Goal: Task Accomplishment & Management: Manage account settings

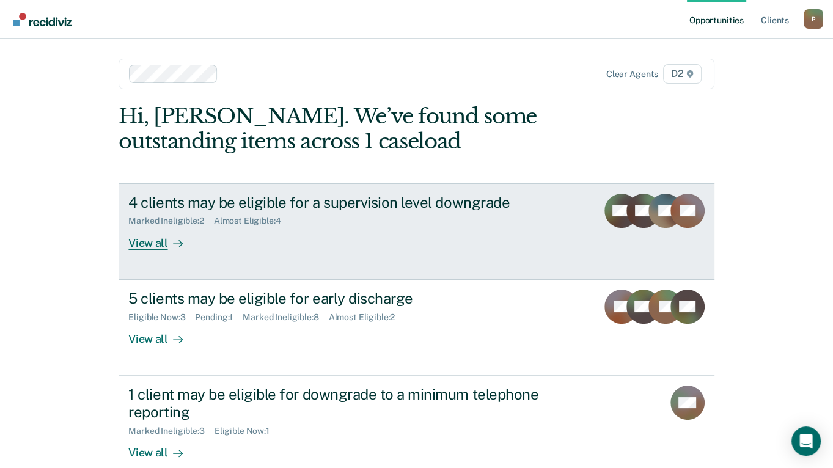
click at [154, 245] on div "View all" at bounding box center [162, 238] width 68 height 24
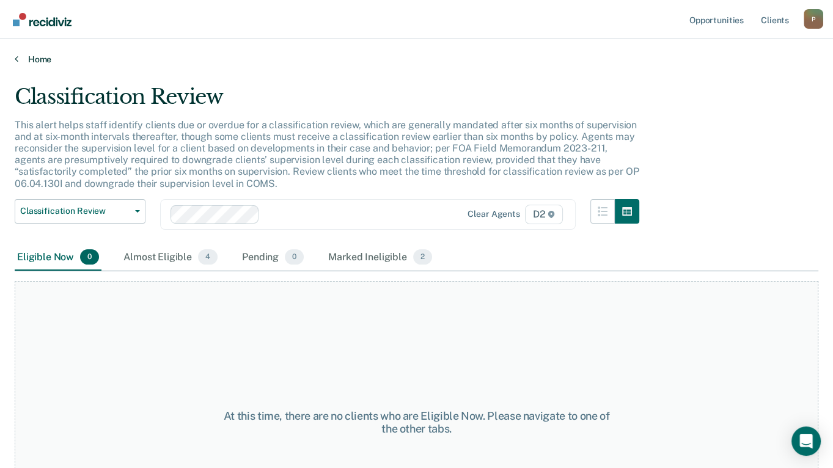
click at [16, 60] on icon at bounding box center [17, 59] width 4 height 10
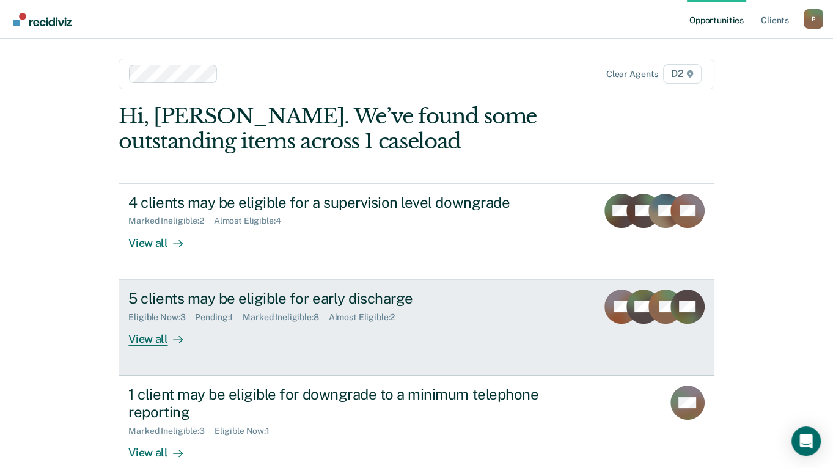
click at [178, 299] on div "5 clients may be eligible for early discharge" at bounding box center [342, 299] width 429 height 18
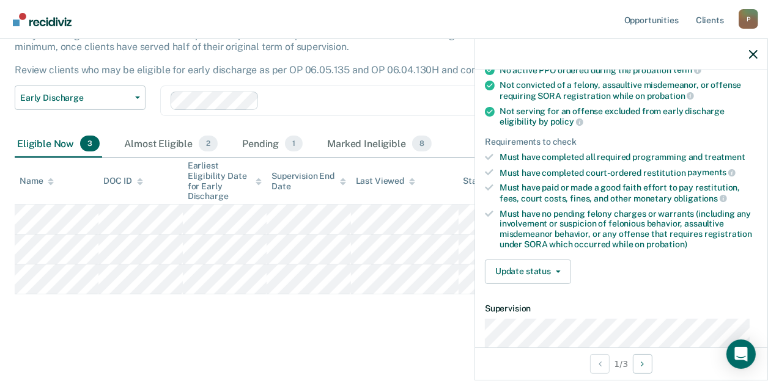
scroll to position [167, 0]
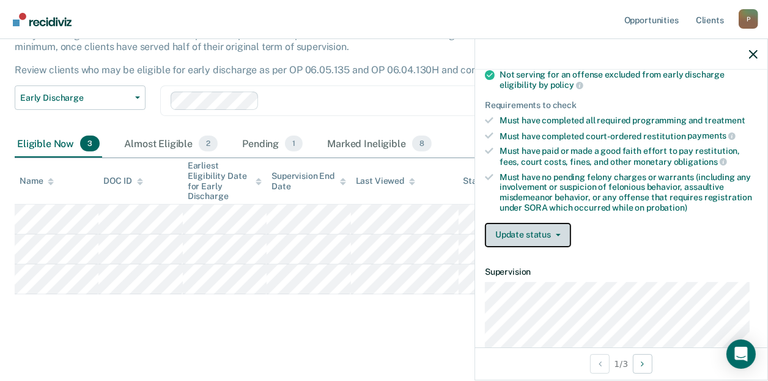
click at [557, 234] on icon "button" at bounding box center [558, 235] width 5 height 2
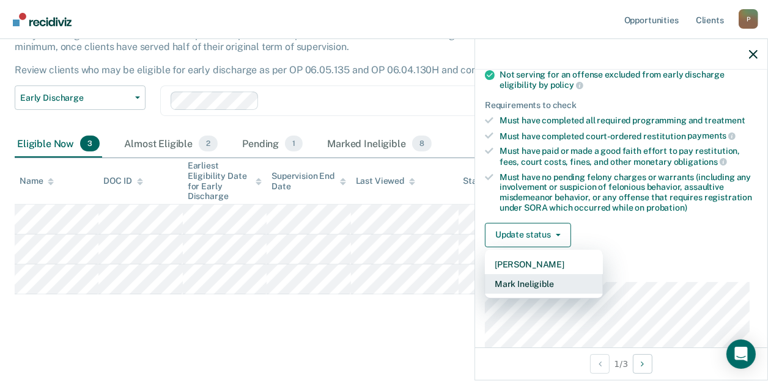
click at [533, 280] on button "Mark Ineligible" at bounding box center [544, 284] width 118 height 20
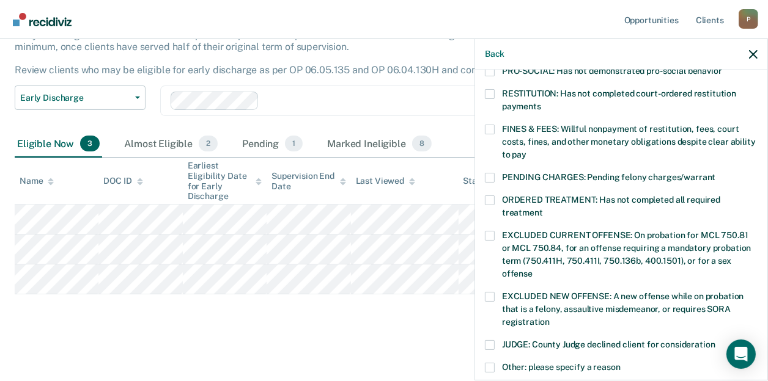
scroll to position [333, 0]
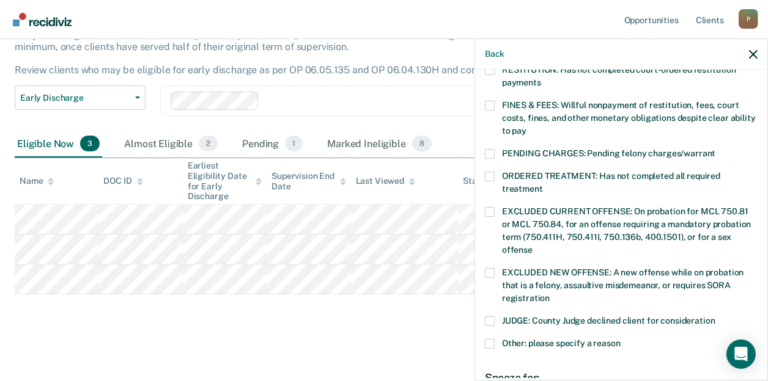
click at [496, 339] on label "Other: please specify a reason" at bounding box center [621, 345] width 273 height 13
click at [620, 339] on input "Other: please specify a reason" at bounding box center [620, 339] width 0 height 0
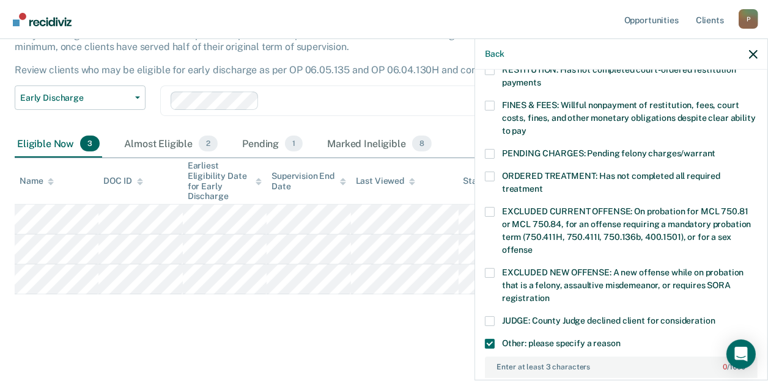
scroll to position [444, 0]
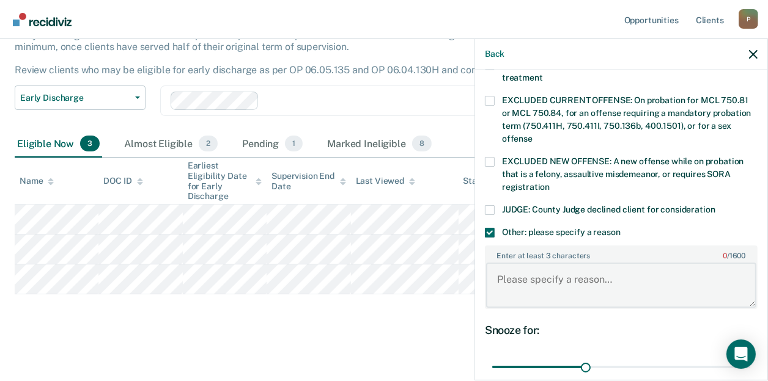
click at [524, 263] on textarea "Enter at least 3 characters 0 / 1600" at bounding box center [621, 285] width 270 height 45
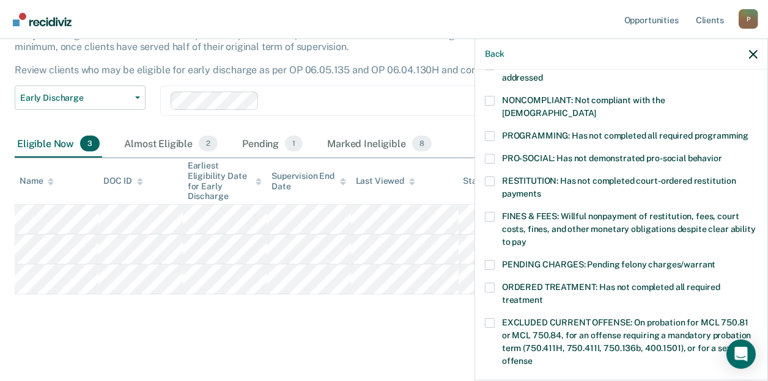
scroll to position [500, 0]
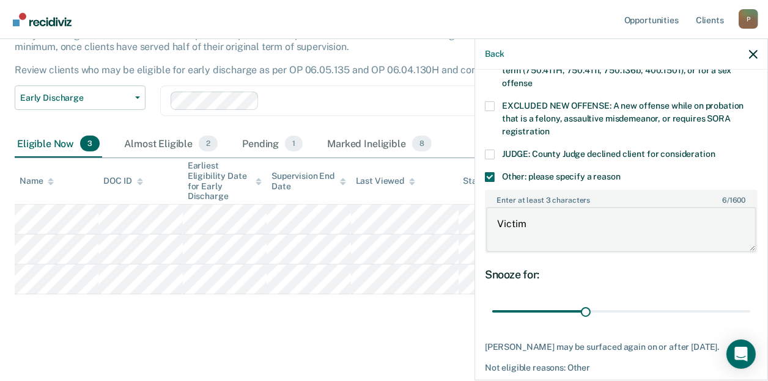
click at [553, 214] on textarea "Victim" at bounding box center [621, 229] width 270 height 45
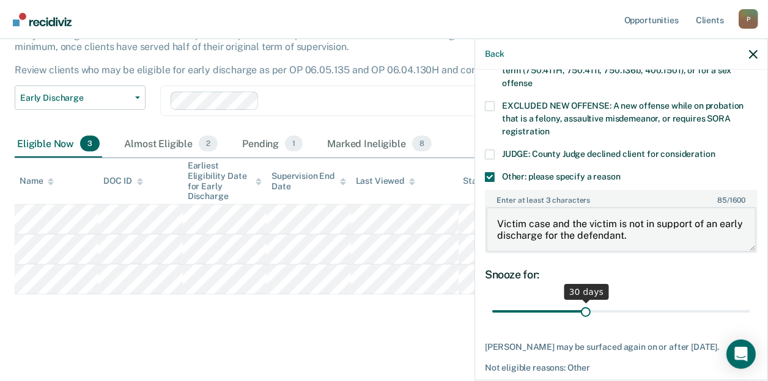
scroll to position [536, 0]
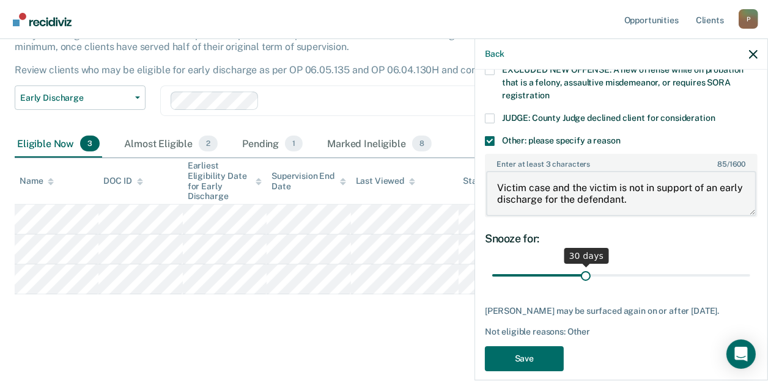
type textarea "Victim case and the victim is not in support of an early discharge for the defe…"
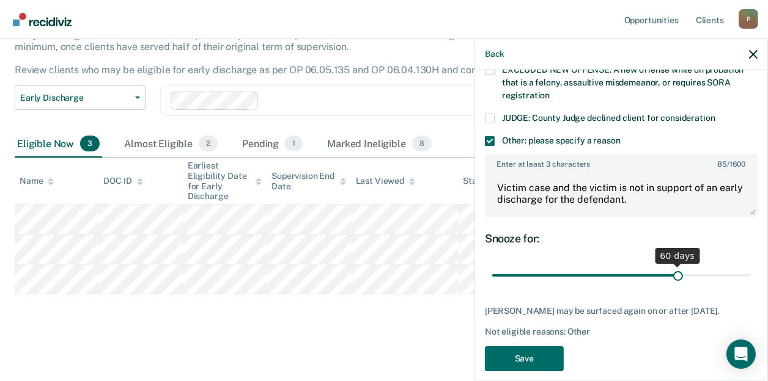
drag, startPoint x: 583, startPoint y: 259, endPoint x: 671, endPoint y: 261, distance: 88.0
type input "60"
click at [671, 265] on input "range" at bounding box center [621, 275] width 258 height 21
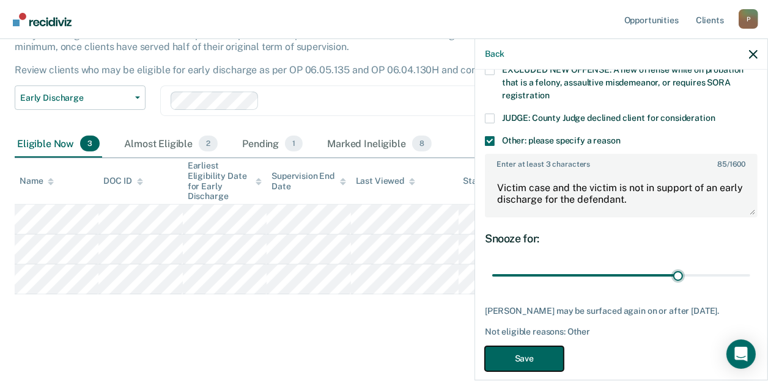
drag, startPoint x: 539, startPoint y: 340, endPoint x: 532, endPoint y: 333, distance: 9.5
click at [538, 347] on button "Save" at bounding box center [524, 359] width 79 height 25
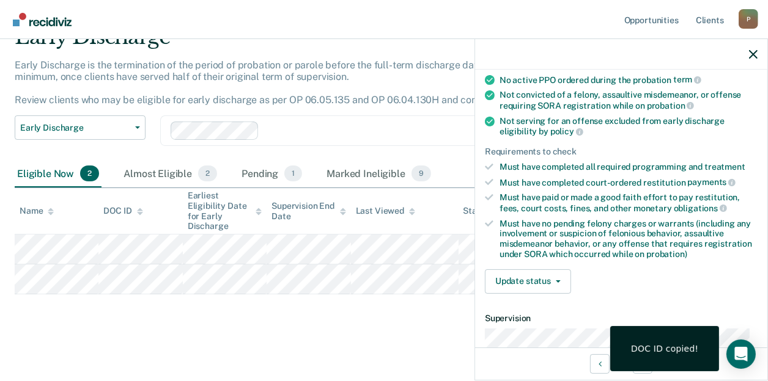
scroll to position [167, 0]
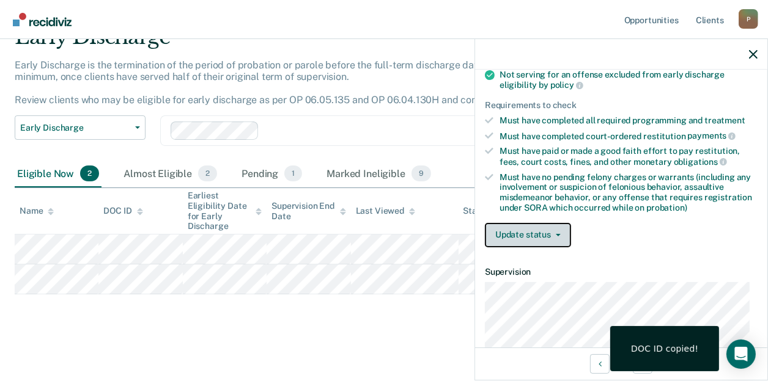
click at [556, 229] on button "Update status" at bounding box center [528, 235] width 86 height 24
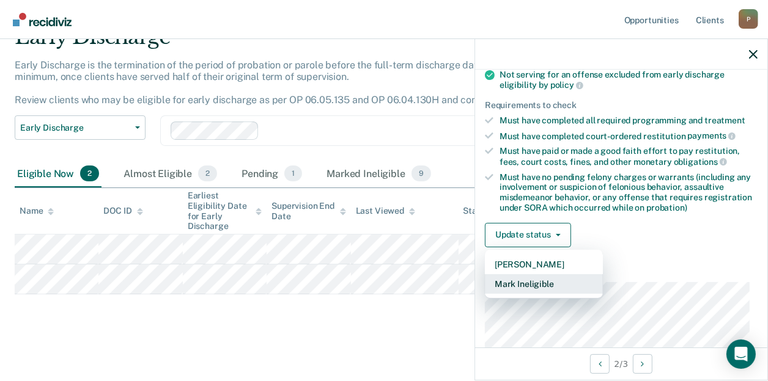
click at [532, 280] on button "Mark Ineligible" at bounding box center [544, 284] width 118 height 20
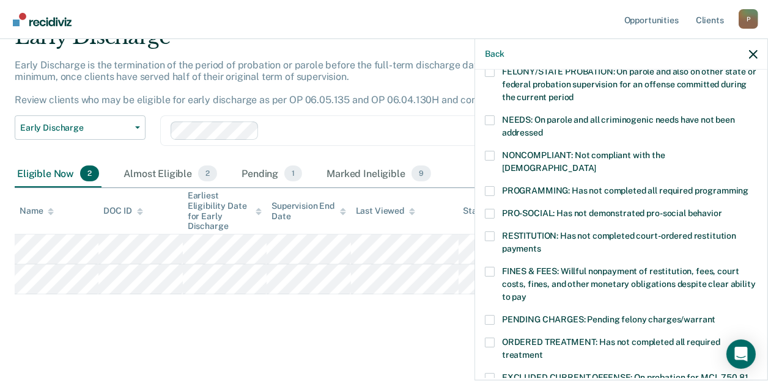
click at [489, 186] on span at bounding box center [490, 191] width 10 height 10
click at [748, 186] on input "PROGRAMMING: Has not completed all required programming" at bounding box center [748, 186] width 0 height 0
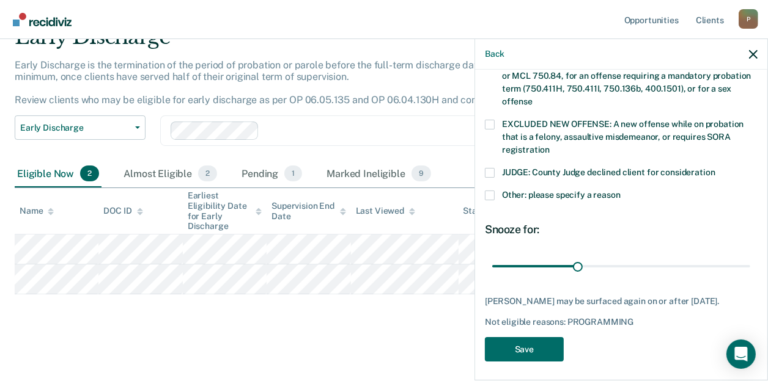
scroll to position [482, 0]
drag, startPoint x: 576, startPoint y: 251, endPoint x: 657, endPoint y: 253, distance: 80.7
type input "60"
click at [657, 255] on input "range" at bounding box center [621, 265] width 258 height 21
click at [534, 342] on button "Save" at bounding box center [524, 349] width 79 height 25
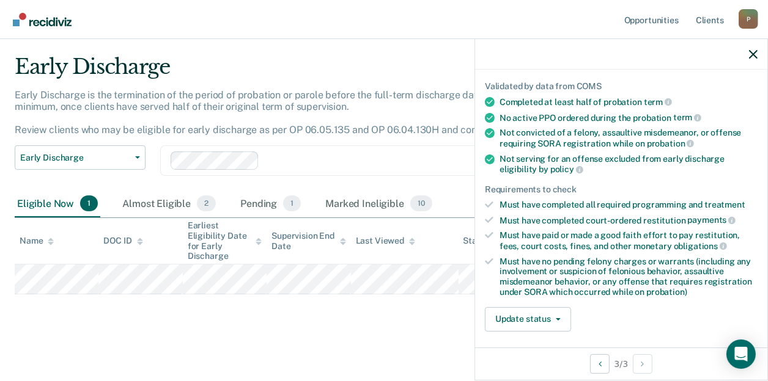
scroll to position [109, 0]
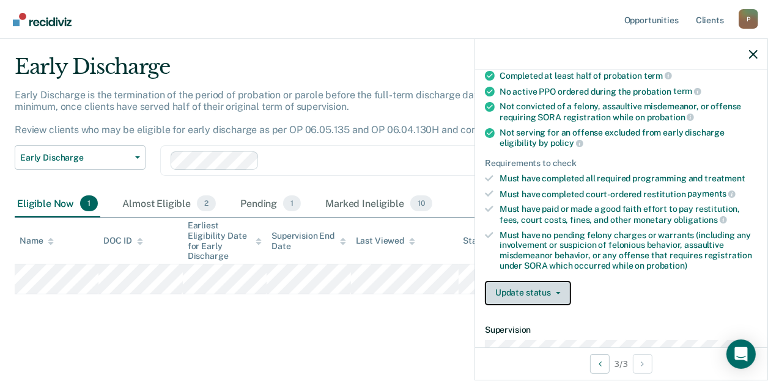
click at [556, 292] on icon "button" at bounding box center [558, 293] width 5 height 2
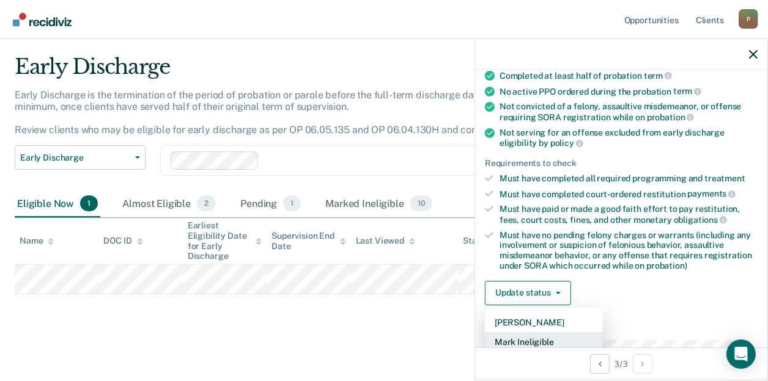
click at [524, 334] on button "Mark Ineligible" at bounding box center [544, 342] width 118 height 20
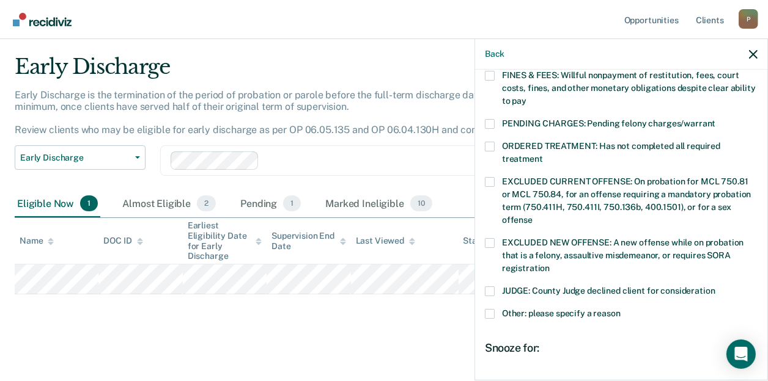
scroll to position [389, 0]
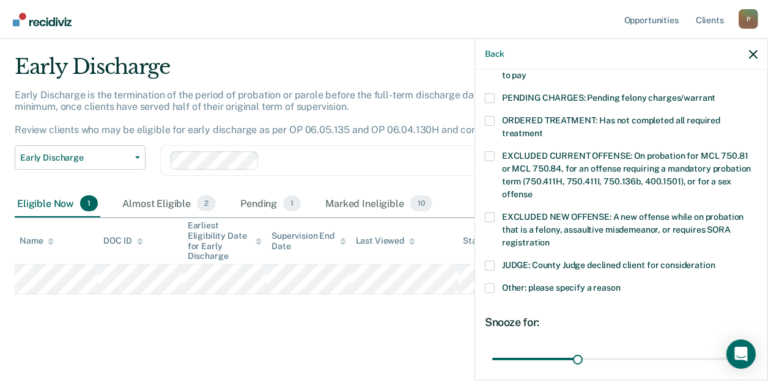
click at [491, 284] on span at bounding box center [490, 289] width 10 height 10
click at [620, 284] on input "Other: please specify a reason" at bounding box center [620, 284] width 0 height 0
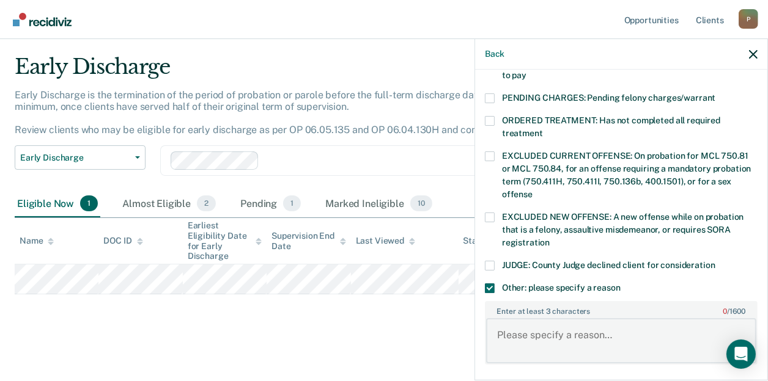
click at [520, 318] on textarea "Enter at least 3 characters 0 / 1600" at bounding box center [621, 340] width 270 height 45
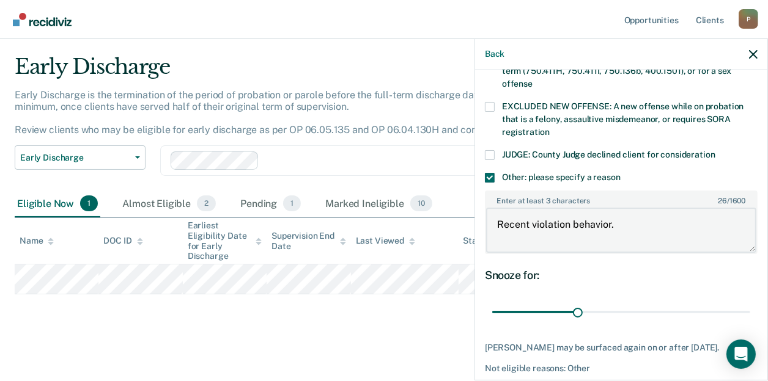
scroll to position [500, 0]
type textarea "Recent violation behavior."
drag, startPoint x: 577, startPoint y: 298, endPoint x: 659, endPoint y: 301, distance: 81.9
click at [659, 301] on input "range" at bounding box center [621, 311] width 258 height 21
type input "60"
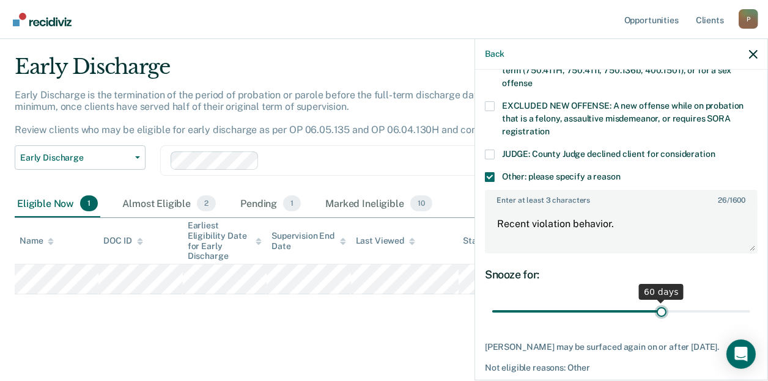
click at [656, 303] on input "range" at bounding box center [621, 311] width 258 height 21
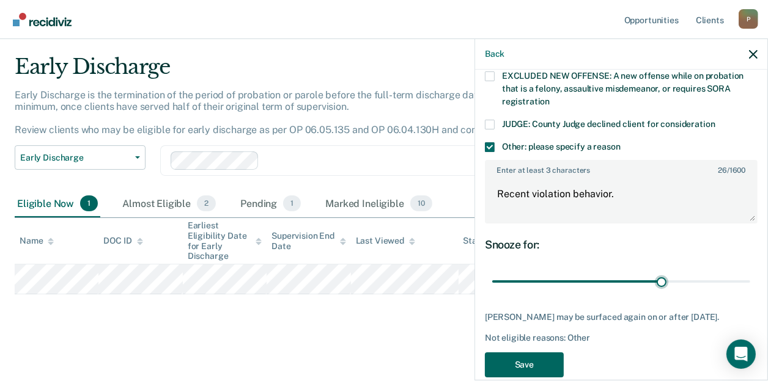
scroll to position [546, 0]
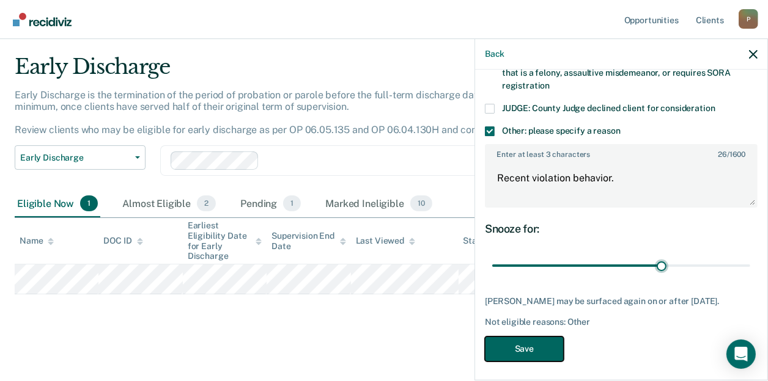
drag, startPoint x: 503, startPoint y: 336, endPoint x: 508, endPoint y: 343, distance: 8.3
click at [504, 337] on button "Save" at bounding box center [524, 349] width 79 height 25
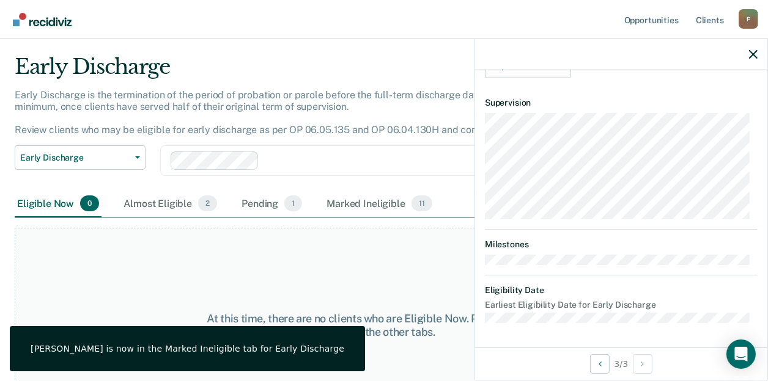
scroll to position [442, 0]
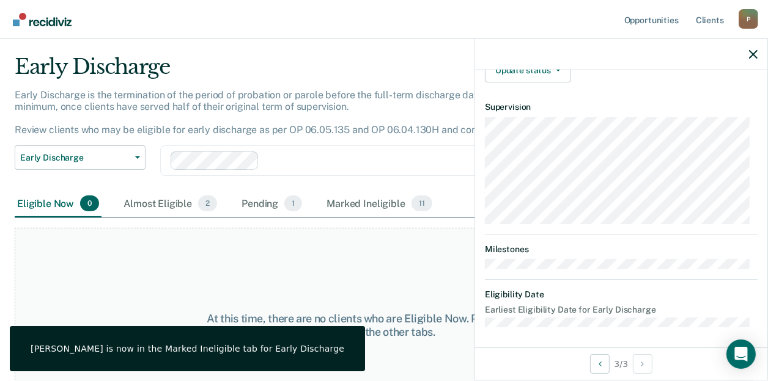
click at [191, 286] on div "At this time, there are no clients who are Eligible Now. Please navigate to one…" at bounding box center [384, 326] width 738 height 196
drag, startPoint x: 79, startPoint y: 265, endPoint x: 34, endPoint y: 163, distance: 111.6
click at [76, 255] on div "At this time, there are no clients who are Eligible Now. Please navigate to one…" at bounding box center [384, 326] width 738 height 196
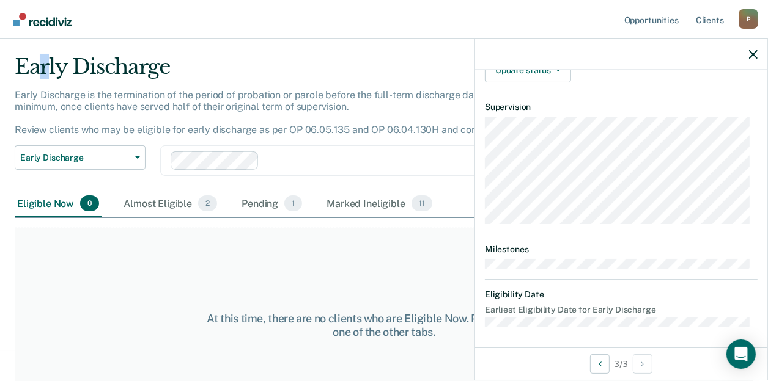
click at [45, 43] on main "Early Discharge Early Discharge is the termination of the period of probation o…" at bounding box center [384, 191] width 768 height 313
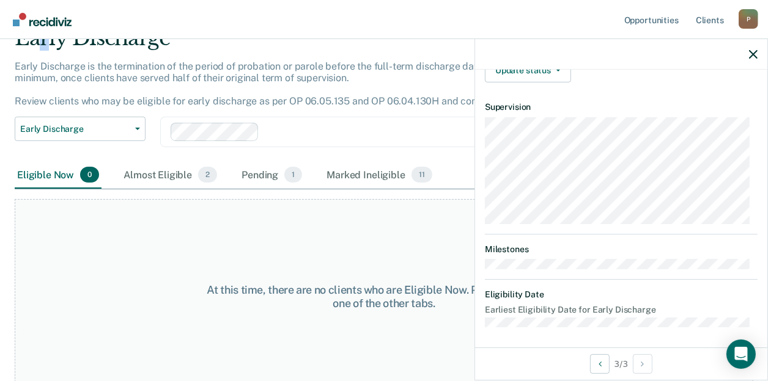
scroll to position [71, 0]
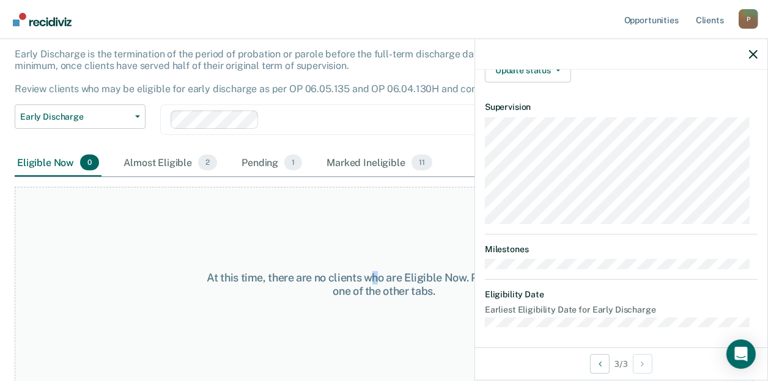
drag, startPoint x: 379, startPoint y: 233, endPoint x: 387, endPoint y: 224, distance: 13.0
click at [387, 224] on div "At this time, there are no clients who are Eligible Now. Please navigate to one…" at bounding box center [384, 285] width 738 height 196
click at [750, 51] on icon "button" at bounding box center [753, 54] width 9 height 9
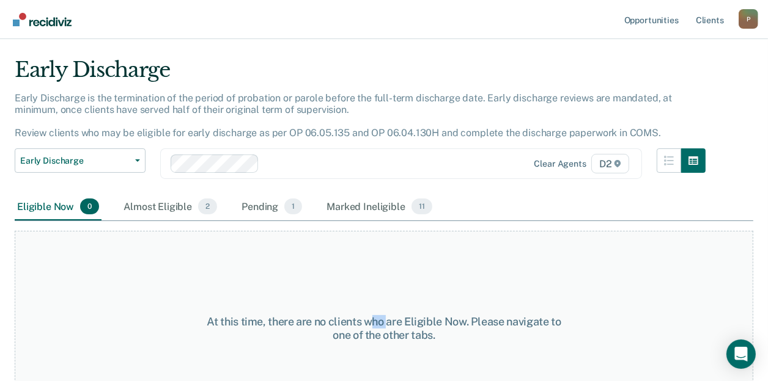
scroll to position [0, 0]
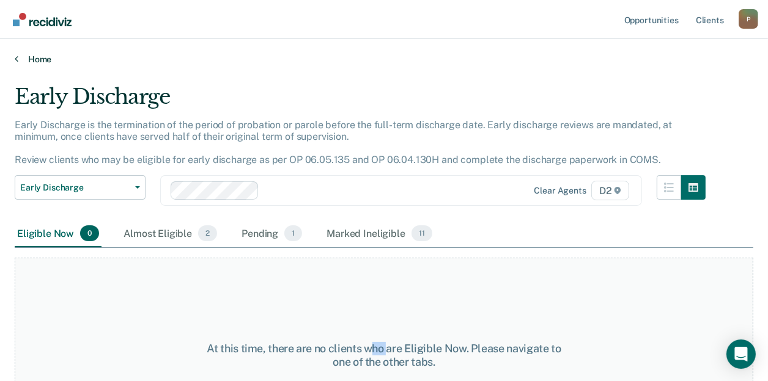
click at [18, 56] on icon at bounding box center [17, 59] width 4 height 10
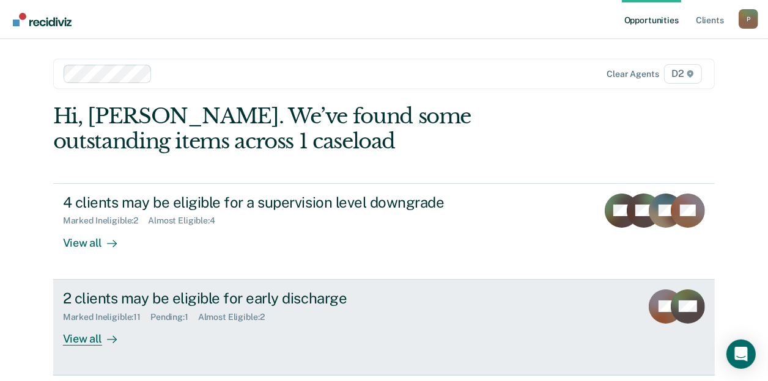
click at [83, 342] on div "View all" at bounding box center [97, 334] width 68 height 24
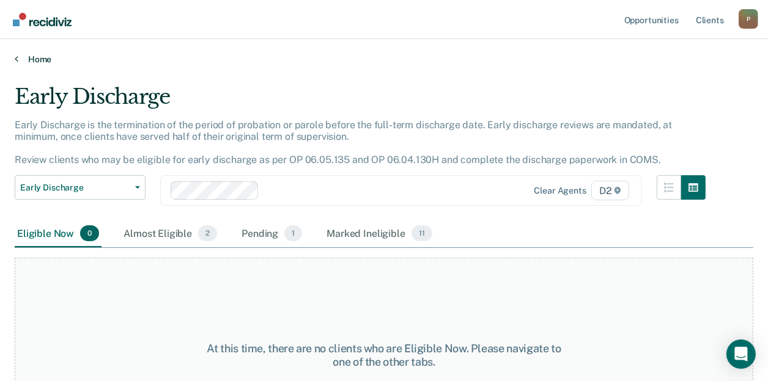
click at [26, 58] on link "Home" at bounding box center [384, 59] width 738 height 11
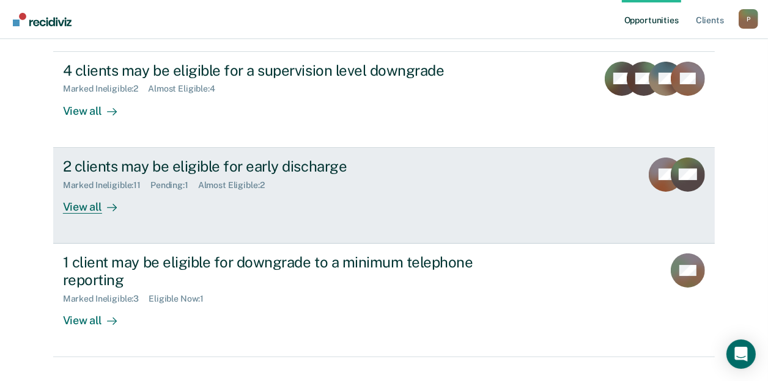
scroll to position [155, 0]
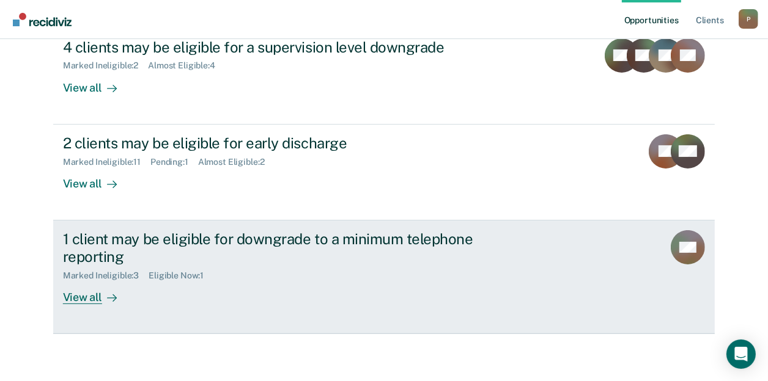
click at [84, 296] on div "View all" at bounding box center [97, 293] width 68 height 24
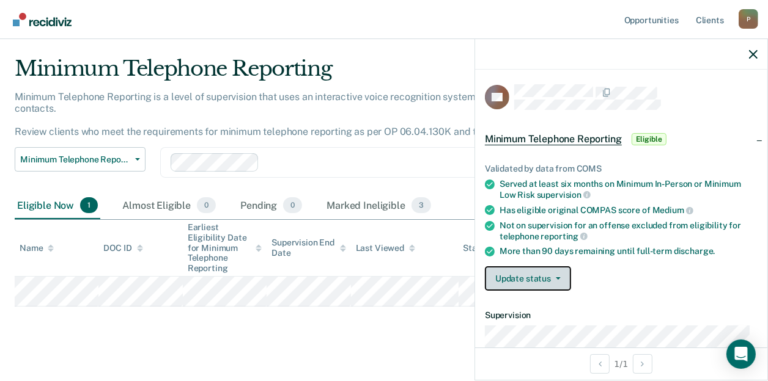
click at [553, 274] on button "Update status" at bounding box center [528, 278] width 86 height 24
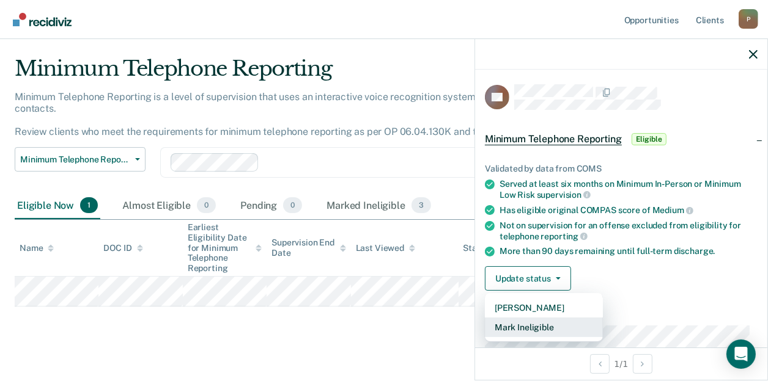
click at [535, 323] on button "Mark Ineligible" at bounding box center [544, 328] width 118 height 20
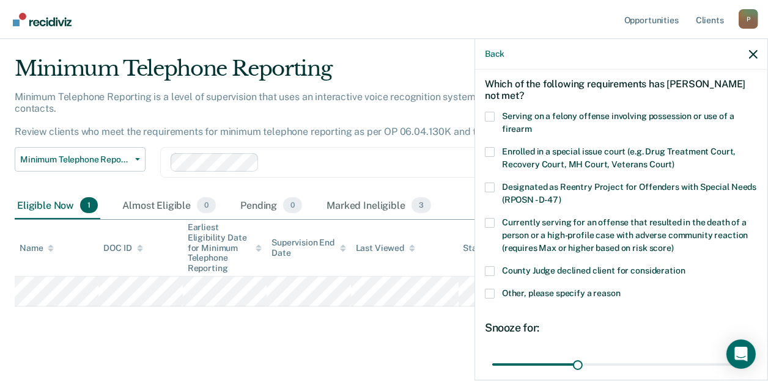
scroll to position [163, 0]
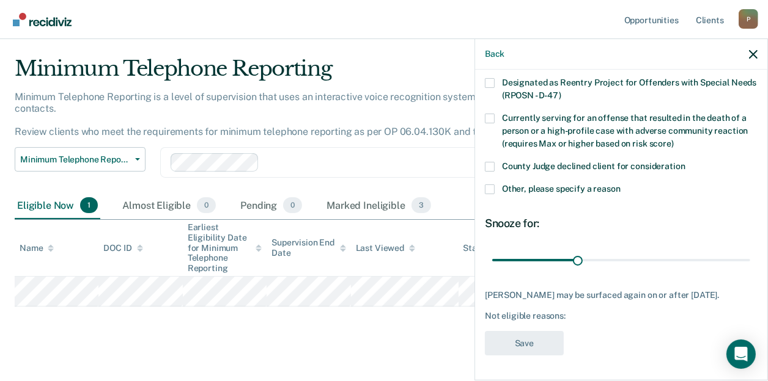
click at [488, 185] on span at bounding box center [490, 190] width 10 height 10
click at [620, 185] on input "Other, please specify a reason" at bounding box center [620, 185] width 0 height 0
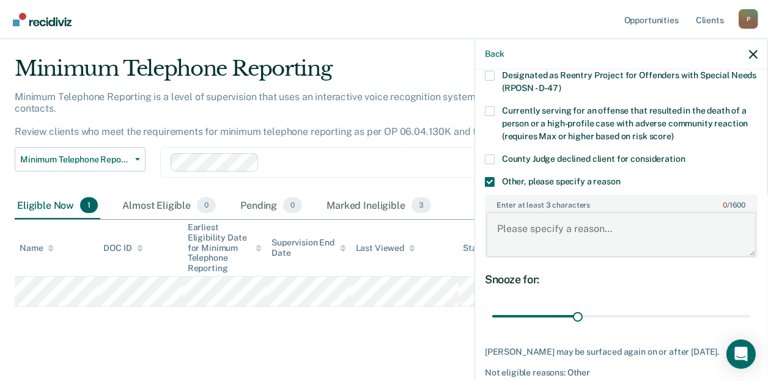
click at [526, 238] on textarea "Enter at least 3 characters 0 / 1600" at bounding box center [621, 234] width 270 height 45
drag, startPoint x: 587, startPoint y: 228, endPoint x: 621, endPoint y: 227, distance: 34.2
click at [621, 227] on textarea "The judge does not support telephone reporting." at bounding box center [621, 234] width 270 height 45
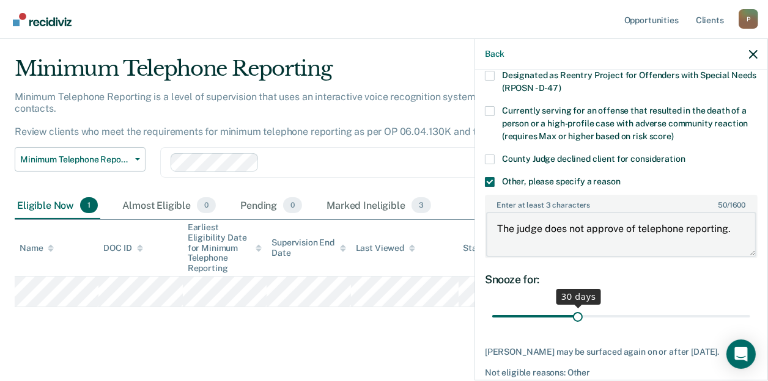
type textarea "The judge does not approve of telephone reporting."
drag, startPoint x: 573, startPoint y: 314, endPoint x: 656, endPoint y: 311, distance: 82.5
type input "60"
click at [656, 311] on input "range" at bounding box center [621, 316] width 258 height 21
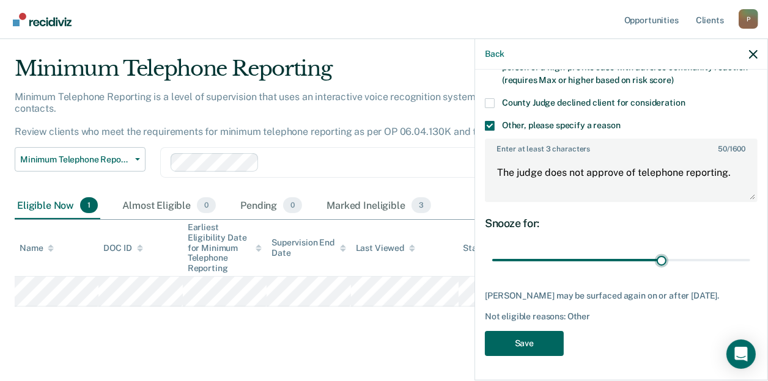
scroll to position [227, 0]
click at [528, 347] on button "Save" at bounding box center [524, 343] width 79 height 25
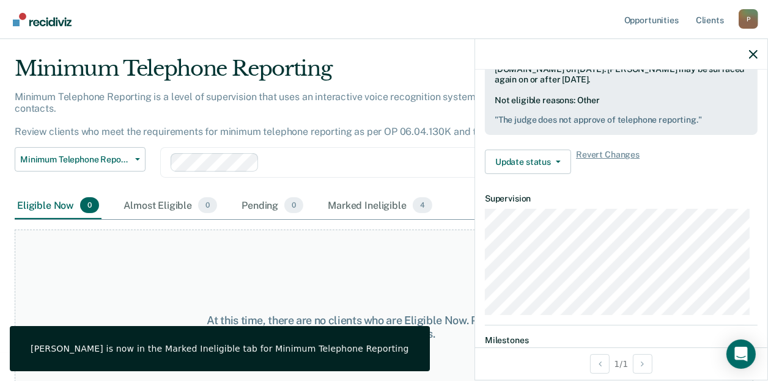
click at [310, 258] on div "At this time, there are no clients who are Eligible Now. Please navigate to one…" at bounding box center [384, 328] width 738 height 196
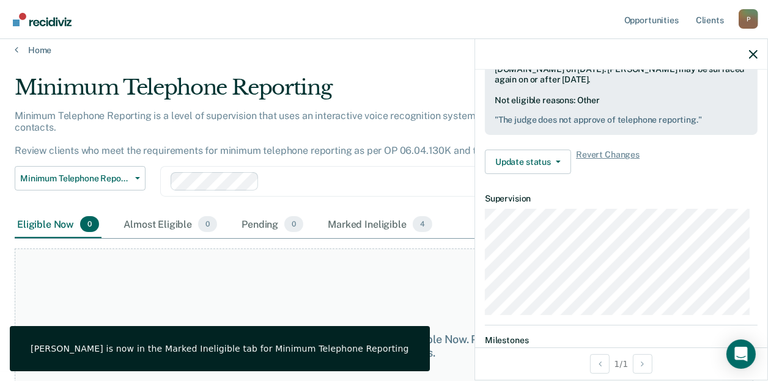
scroll to position [0, 0]
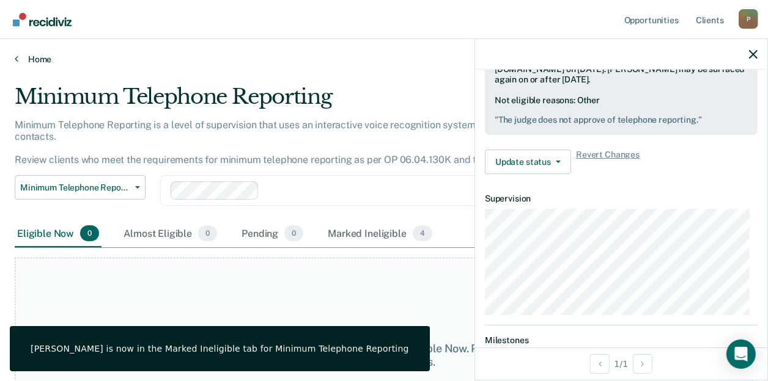
click at [15, 59] on icon at bounding box center [17, 59] width 4 height 10
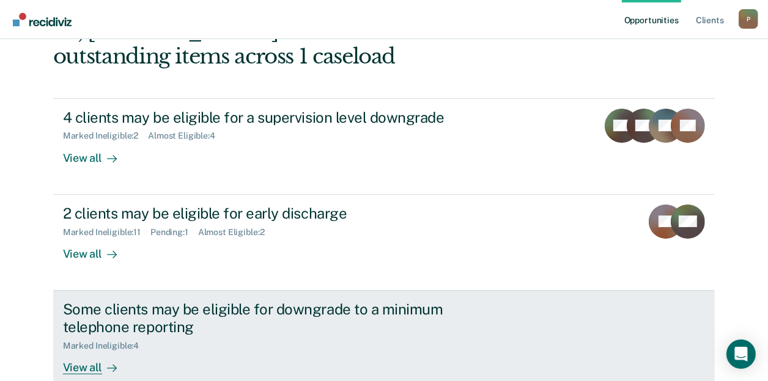
scroll to position [155, 0]
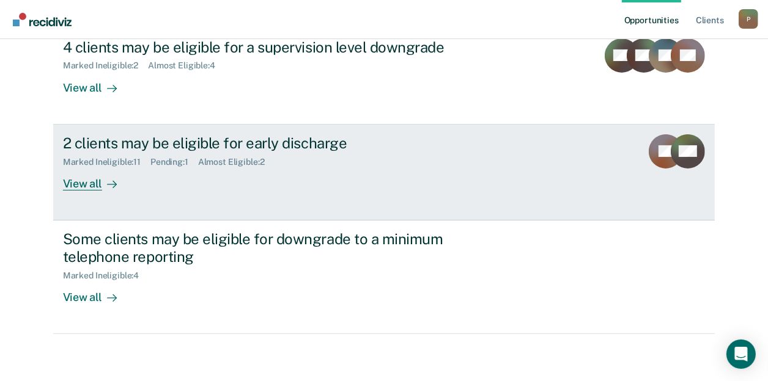
click at [87, 182] on div "View all" at bounding box center [97, 179] width 68 height 24
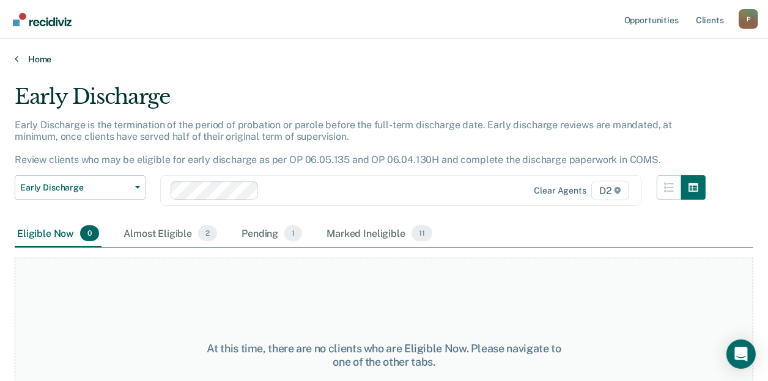
click at [19, 61] on link "Home" at bounding box center [384, 59] width 738 height 11
